Goal: Navigation & Orientation: Find specific page/section

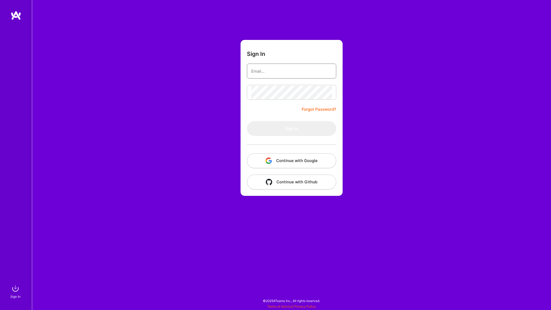
type input "[PERSON_NAME][EMAIL_ADDRESS][PERSON_NAME][DOMAIN_NAME]"
click at [285, 130] on button "Sign In" at bounding box center [291, 128] width 89 height 15
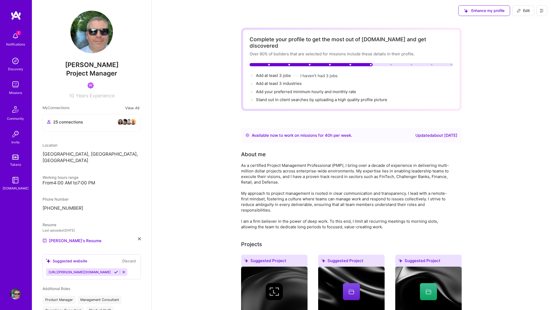
click at [11, 34] on img at bounding box center [15, 36] width 11 height 11
click at [16, 14] on img at bounding box center [16, 16] width 11 height 10
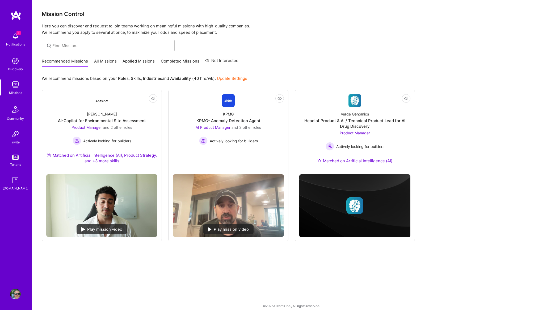
scroll to position [5, 0]
